Goal: Find specific page/section: Find specific page/section

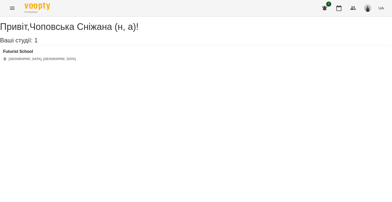
click at [10, 8] on icon "Menu" at bounding box center [12, 8] width 6 height 6
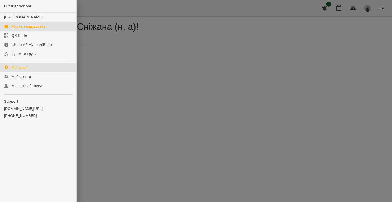
click at [29, 29] on div "Журнал відвідувань" at bounding box center [28, 26] width 34 height 5
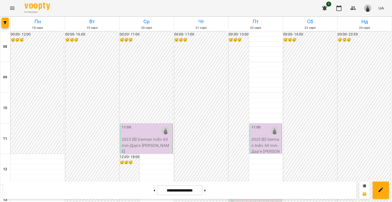
scroll to position [102, 0]
